Goal: Navigation & Orientation: Go to known website

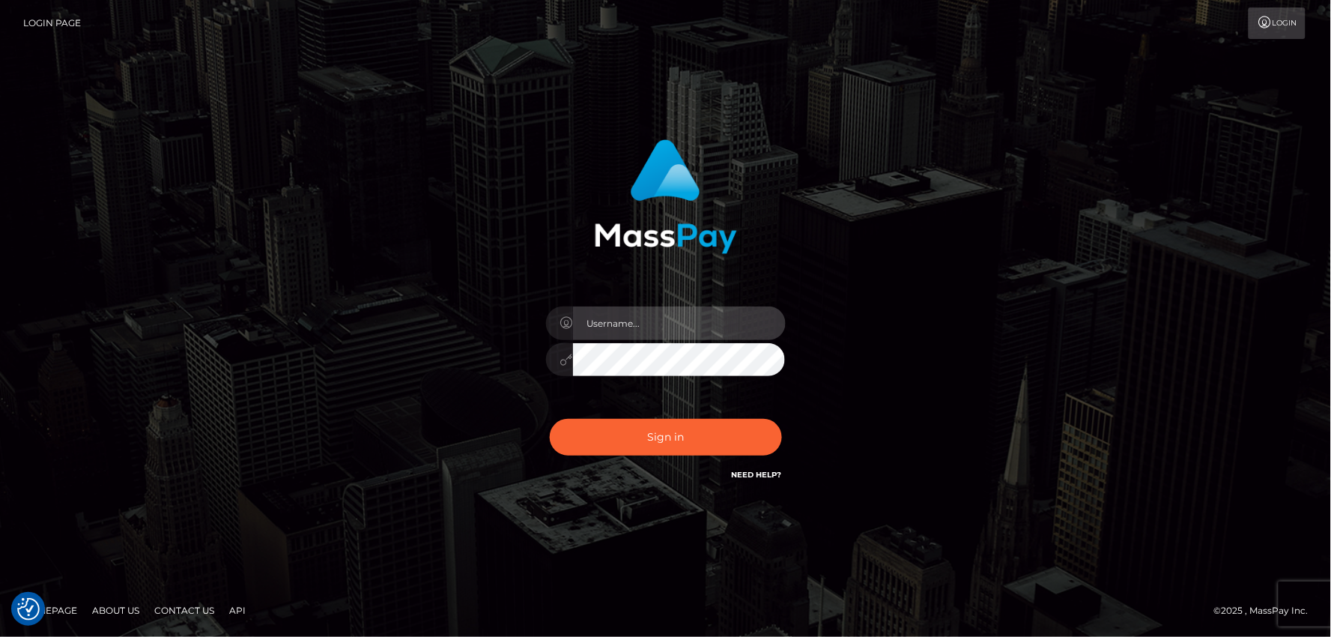
click at [608, 326] on input "text" at bounding box center [679, 323] width 213 height 34
type input "mdemassi"
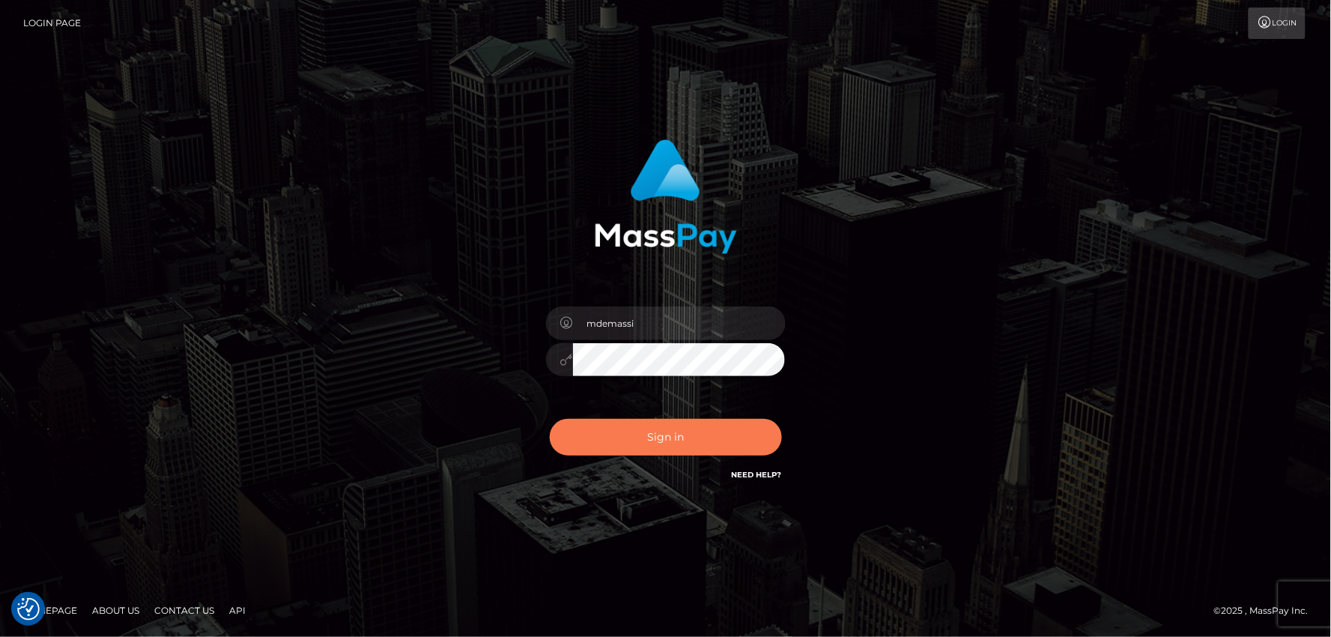
click at [647, 431] on button "Sign in" at bounding box center [666, 437] width 232 height 37
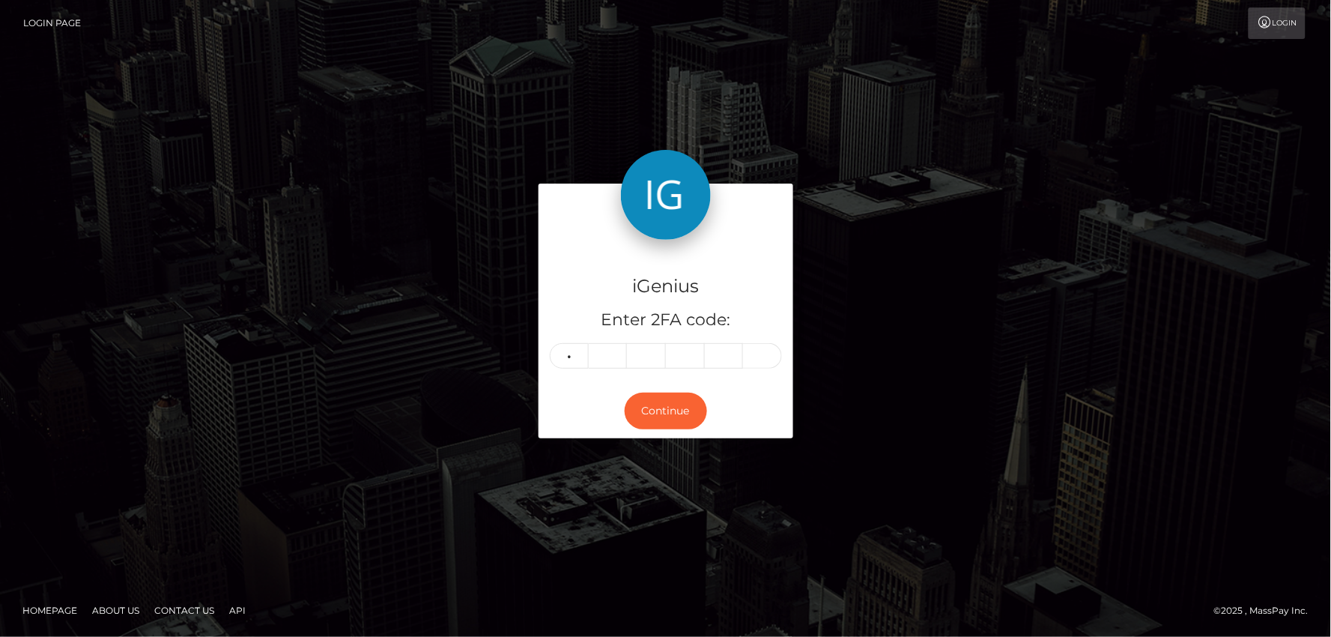
type input "5"
type input "1"
type input "5"
type input "0"
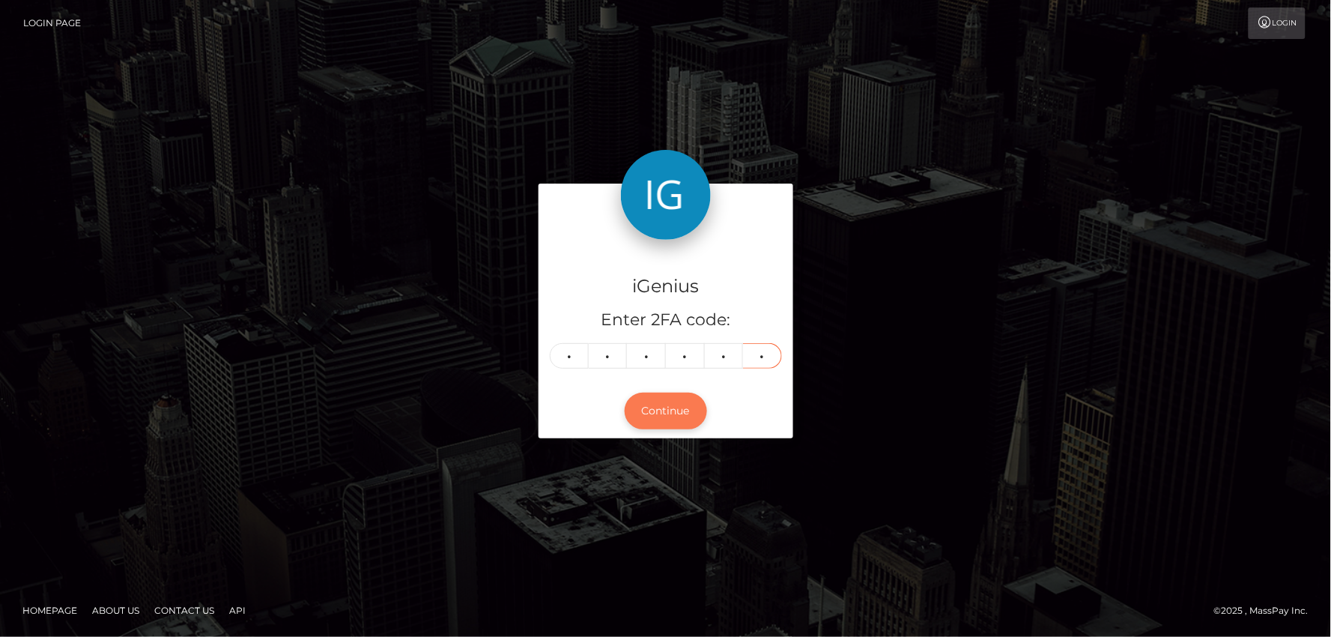
type input "2"
click at [670, 409] on button "Continue" at bounding box center [666, 411] width 82 height 37
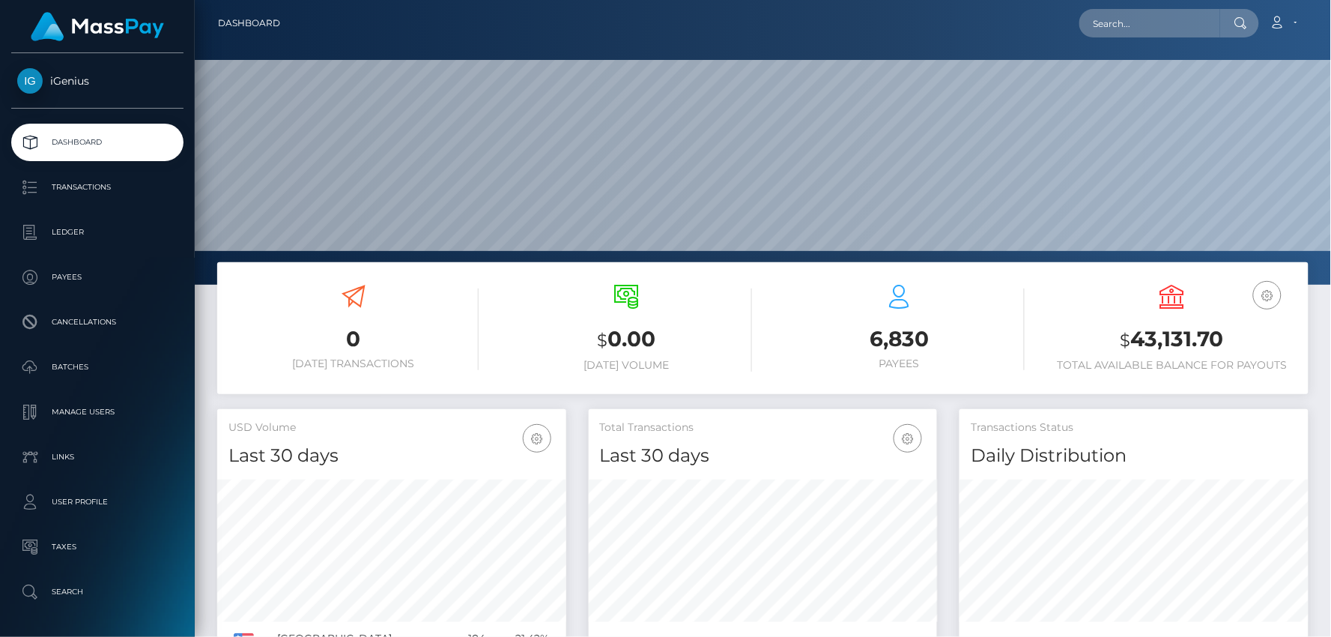
scroll to position [265, 349]
